Goal: Download file/media

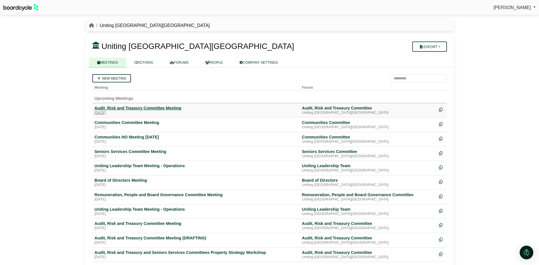
click at [129, 106] on div "Audit, Risk and Treasury Committee Meeting" at bounding box center [196, 107] width 203 height 5
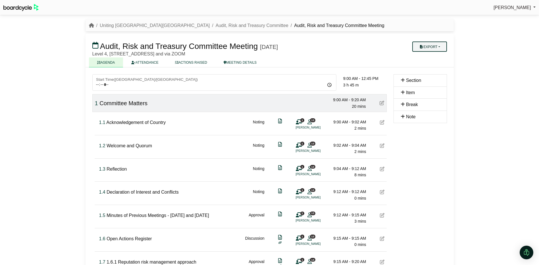
click at [437, 44] on button "Export" at bounding box center [429, 46] width 34 height 10
click at [435, 73] on link "Shell Minutes" at bounding box center [436, 73] width 49 height 9
